Goal: Task Accomplishment & Management: Manage account settings

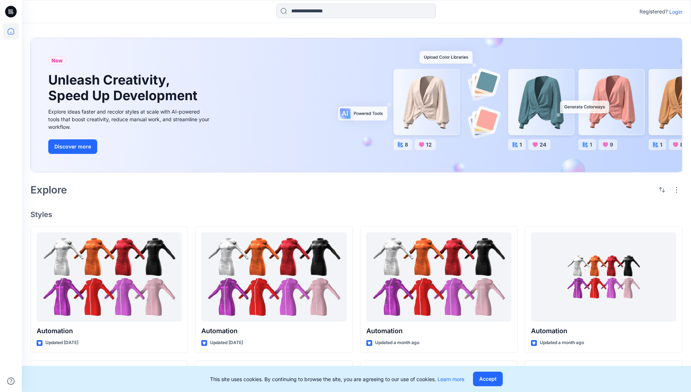
click at [674, 12] on p "Login" at bounding box center [675, 12] width 13 height 8
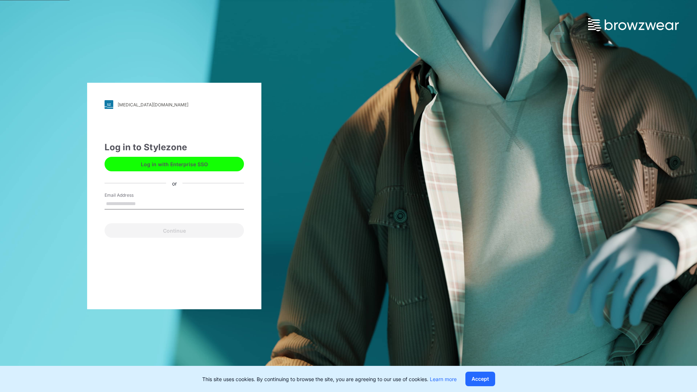
click at [143, 203] on input "Email Address" at bounding box center [173, 203] width 139 height 11
type input "**********"
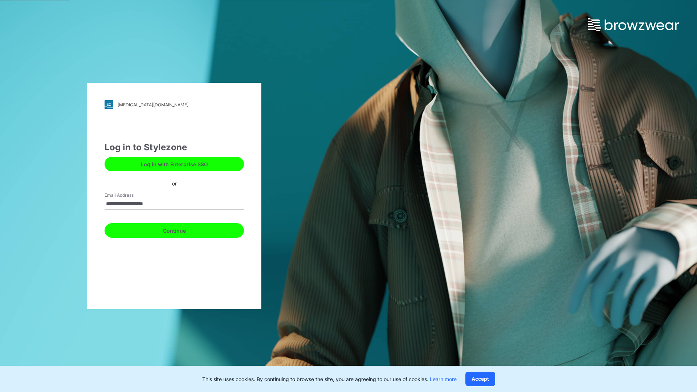
click at [182, 229] on button "Continue" at bounding box center [173, 230] width 139 height 15
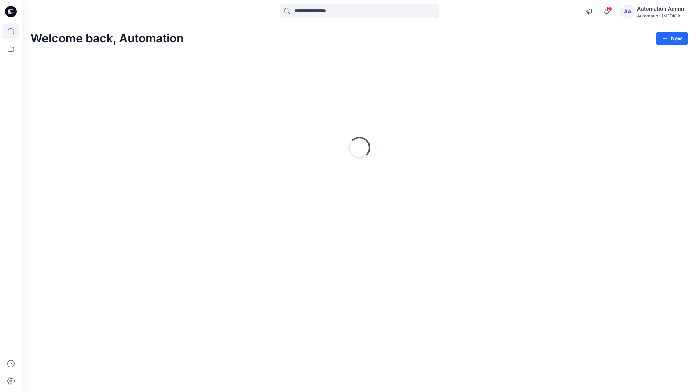
click at [14, 31] on icon at bounding box center [11, 31] width 7 height 7
click at [663, 8] on div "Automation Admin" at bounding box center [662, 8] width 51 height 9
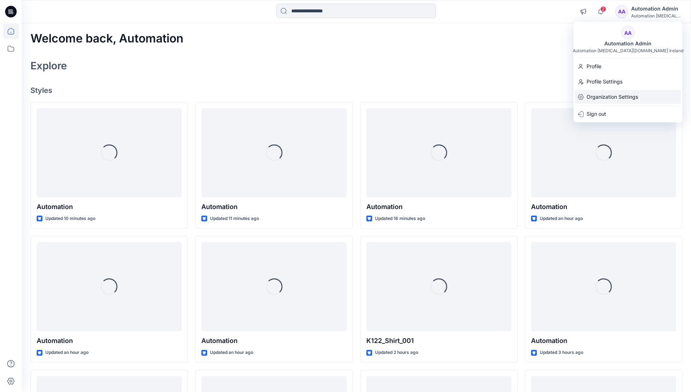
click at [621, 97] on p "Organization Settings" at bounding box center [613, 97] width 52 height 14
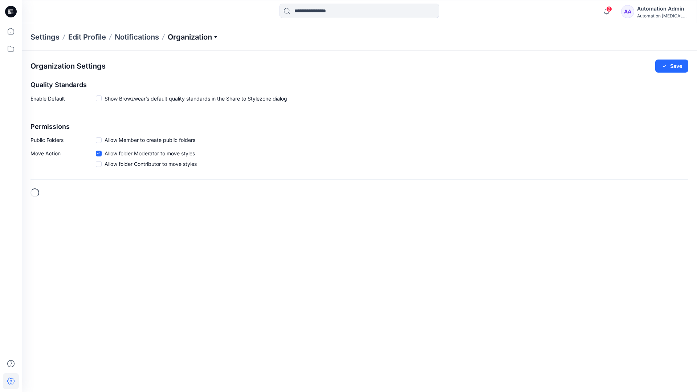
click at [217, 36] on p "Organization" at bounding box center [193, 37] width 51 height 10
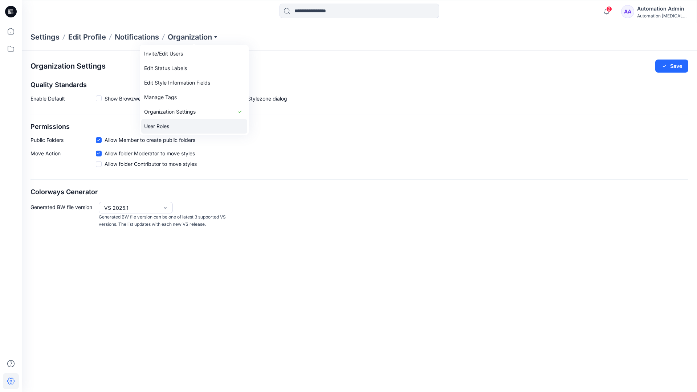
click at [172, 125] on link "User Roles" at bounding box center [194, 126] width 106 height 15
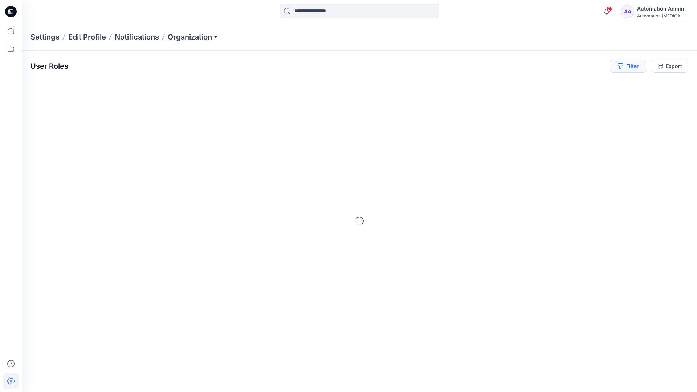
click at [631, 68] on button "Filter" at bounding box center [628, 66] width 36 height 13
click at [583, 85] on div at bounding box center [601, 85] width 75 height 9
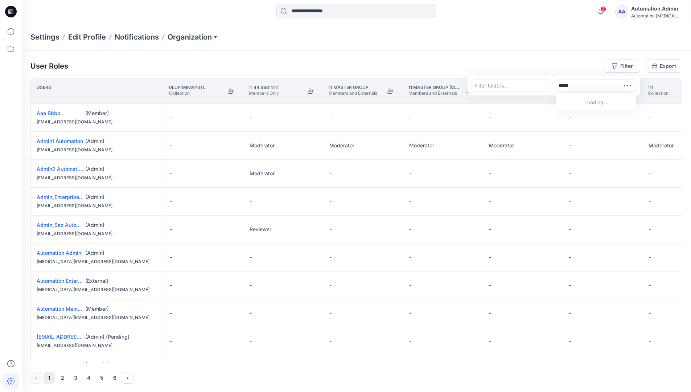
type input "**********"
click at [585, 101] on p "Automation Member" at bounding box center [597, 103] width 49 height 9
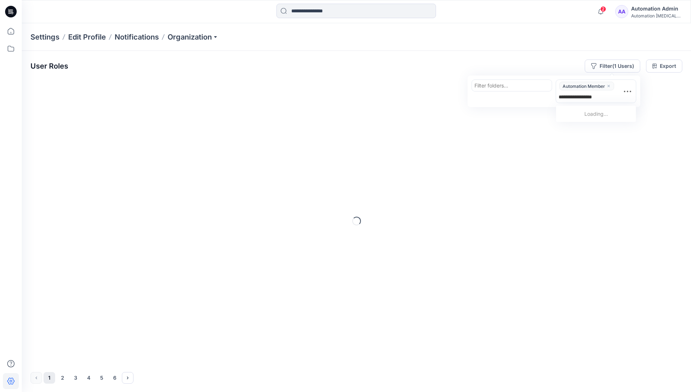
type input "**********"
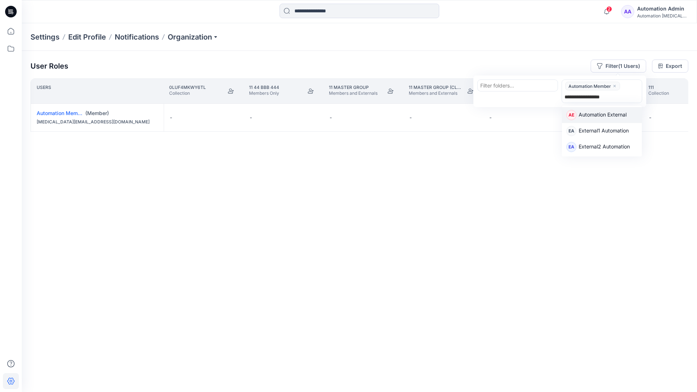
click at [623, 115] on p "Automation External" at bounding box center [602, 115] width 48 height 9
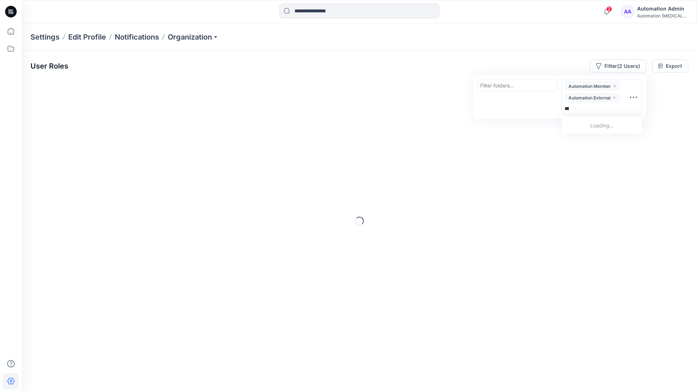
type input "*****"
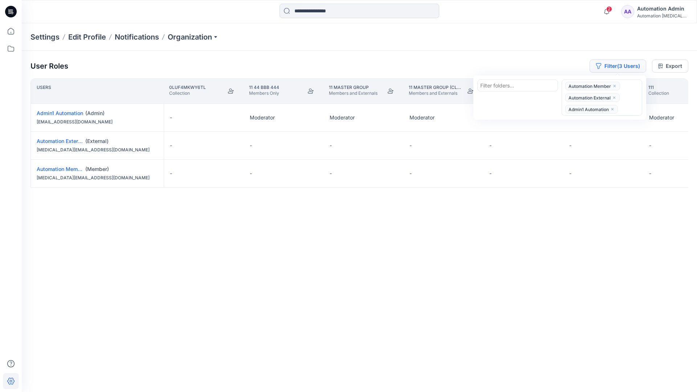
click at [607, 62] on button "Filter (3 Users)" at bounding box center [617, 66] width 57 height 13
click at [617, 68] on button "Filter (3 Users)" at bounding box center [617, 66] width 57 height 13
click at [614, 96] on icon "close" at bounding box center [614, 97] width 4 height 4
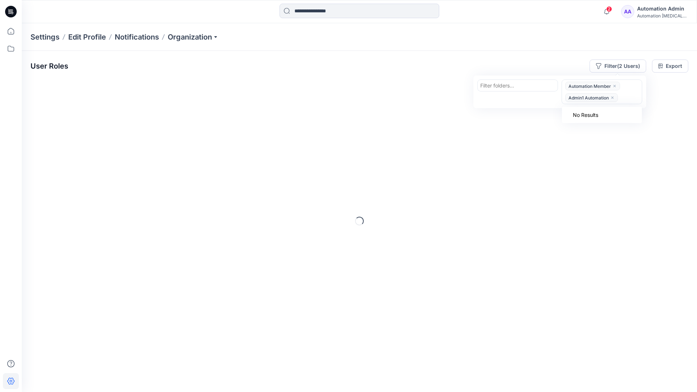
click at [613, 96] on icon "close" at bounding box center [612, 97] width 4 height 4
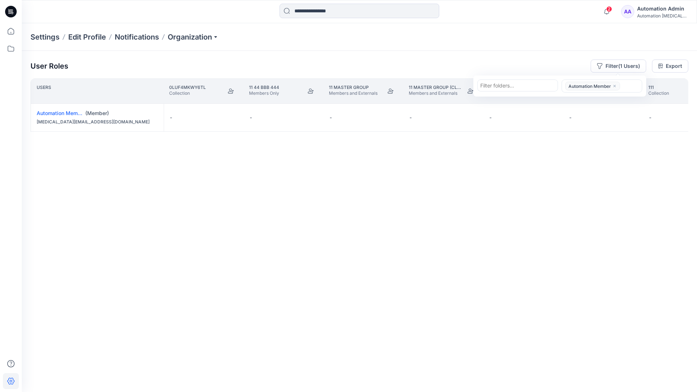
click at [614, 85] on icon "close" at bounding box center [614, 86] width 4 height 4
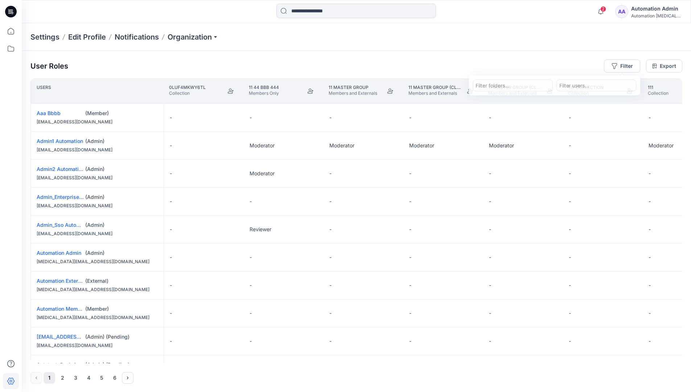
click at [520, 58] on div "User Roles Filter Filter folders... Filter users... Export Users 0LUf4mKwY6TL C…" at bounding box center [356, 221] width 669 height 341
click at [663, 9] on div "Automation Admin" at bounding box center [656, 8] width 51 height 9
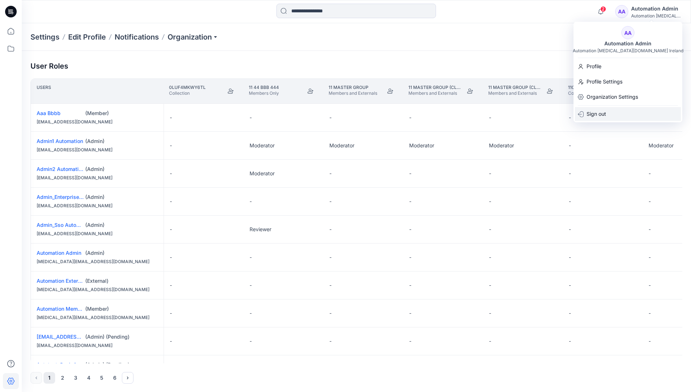
click at [620, 111] on div "Sign out" at bounding box center [628, 114] width 106 height 14
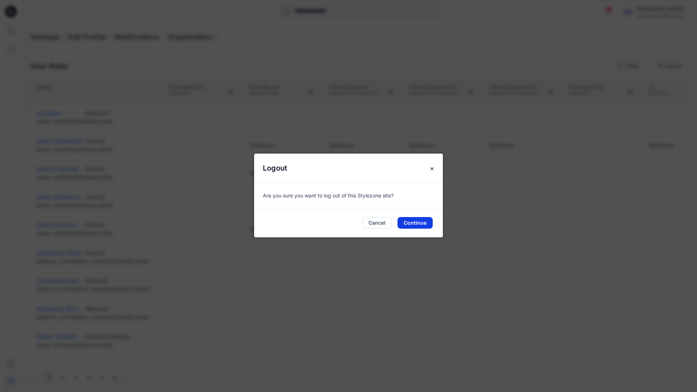
click at [413, 221] on button "Continue" at bounding box center [414, 223] width 35 height 12
